Goal: Find specific page/section: Find specific page/section

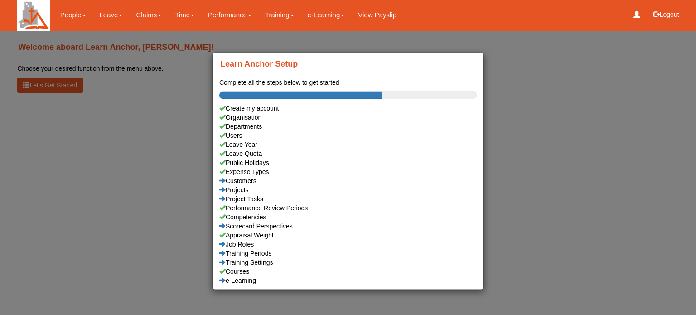
click at [107, 15] on div "Learn Anchor Setup Complete all the steps below to get started Create my accoun…" at bounding box center [348, 157] width 696 height 315
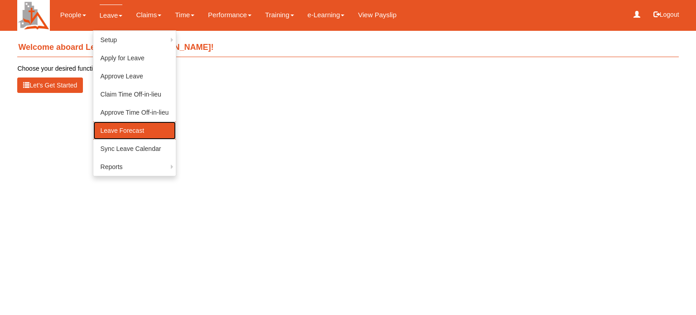
click at [112, 132] on link "Leave Forecast" at bounding box center [134, 130] width 83 height 18
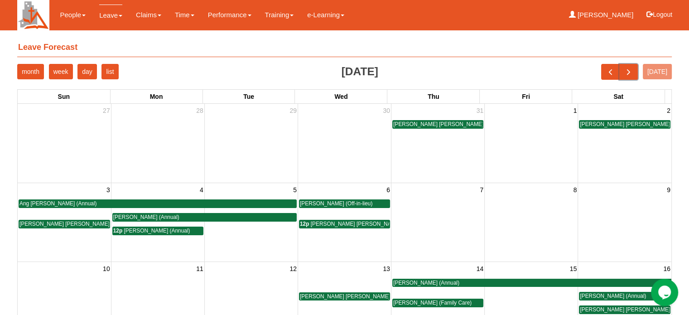
click at [633, 72] on span "next" at bounding box center [629, 72] width 10 height 10
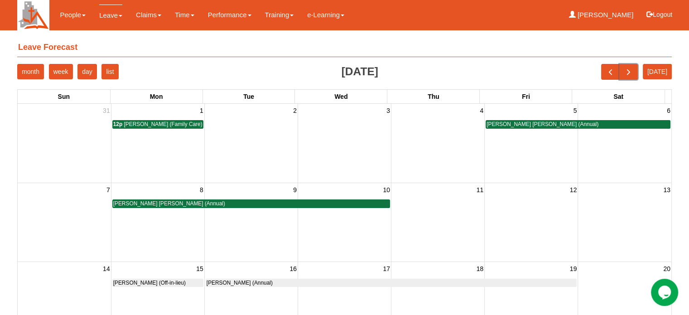
click at [633, 72] on span "next" at bounding box center [629, 72] width 10 height 10
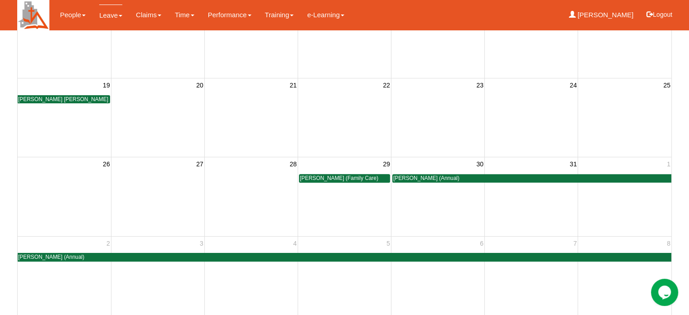
scroll to position [274, 0]
